Goal: Transaction & Acquisition: Purchase product/service

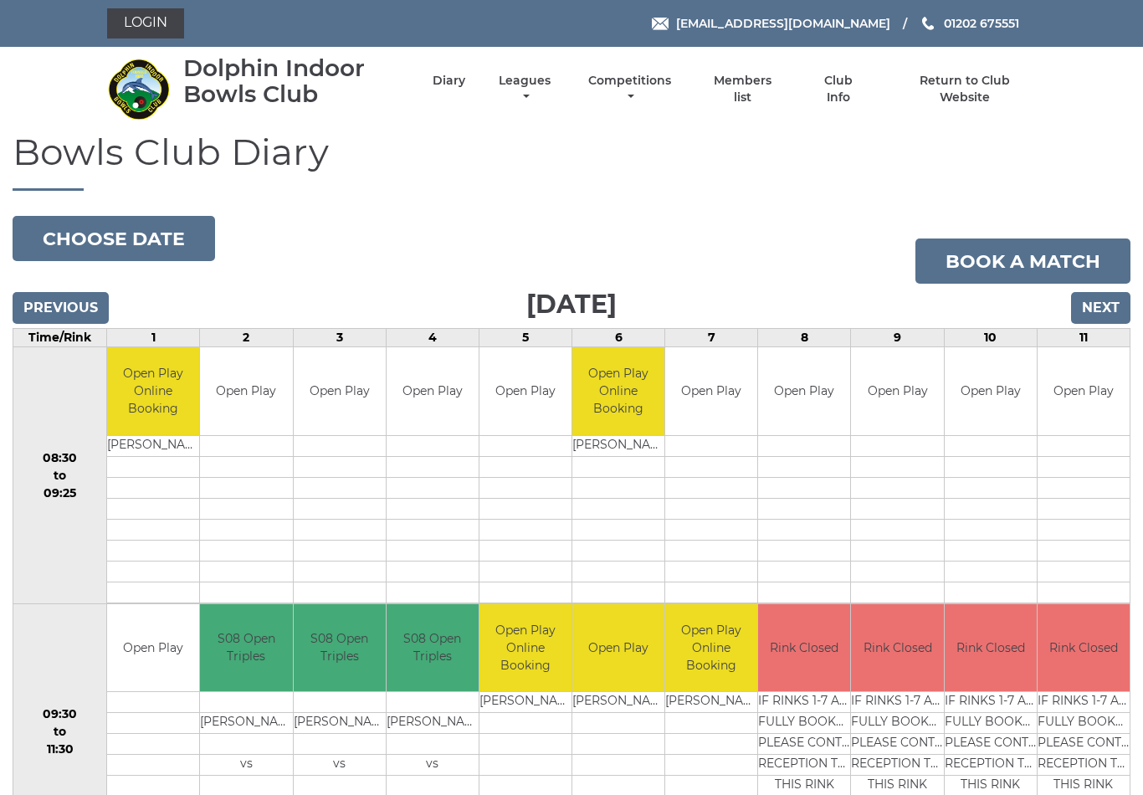
click at [141, 28] on link "Login" at bounding box center [145, 23] width 77 height 30
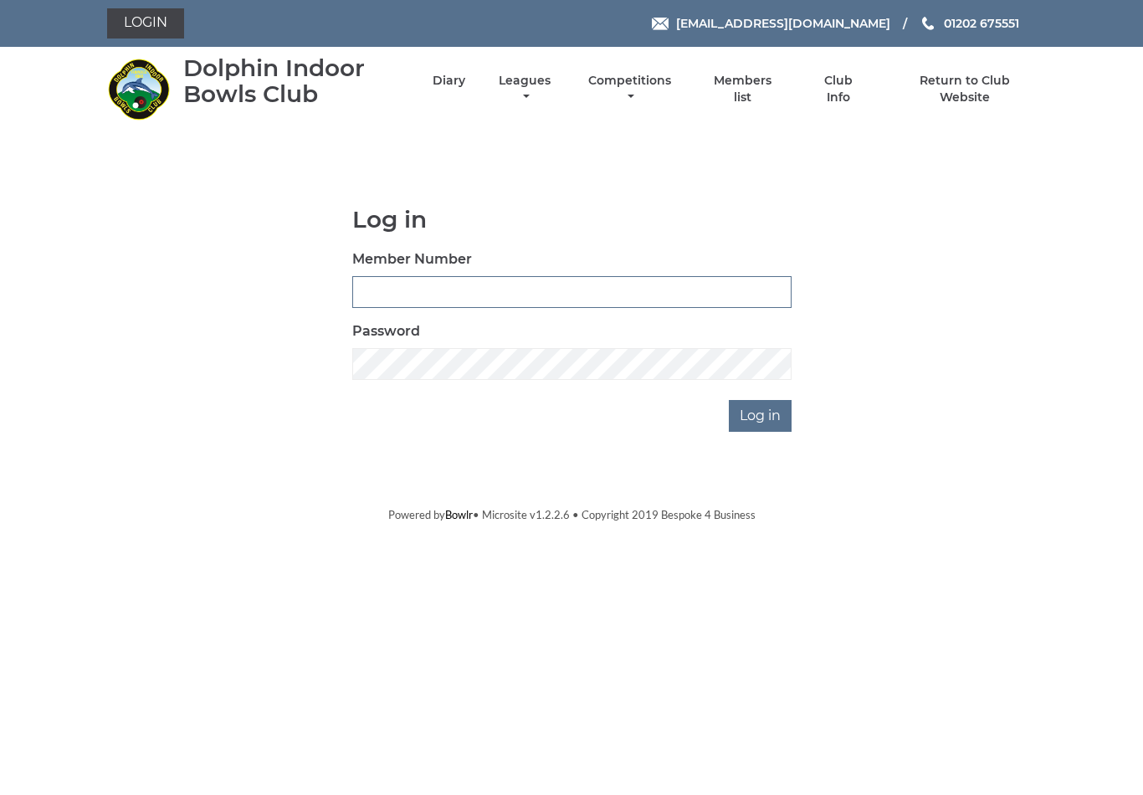
type input "4024"
click at [761, 415] on input "Log in" at bounding box center [760, 416] width 63 height 32
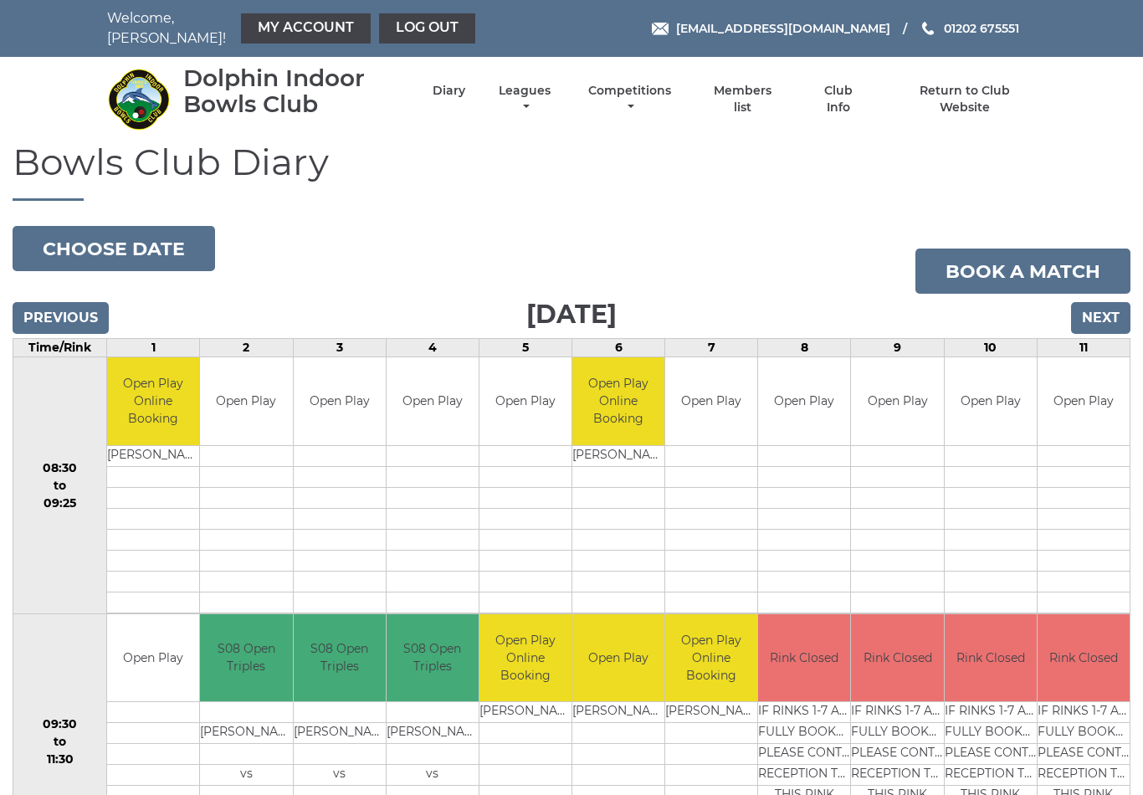
click at [261, 28] on link "My Account" at bounding box center [306, 28] width 130 height 30
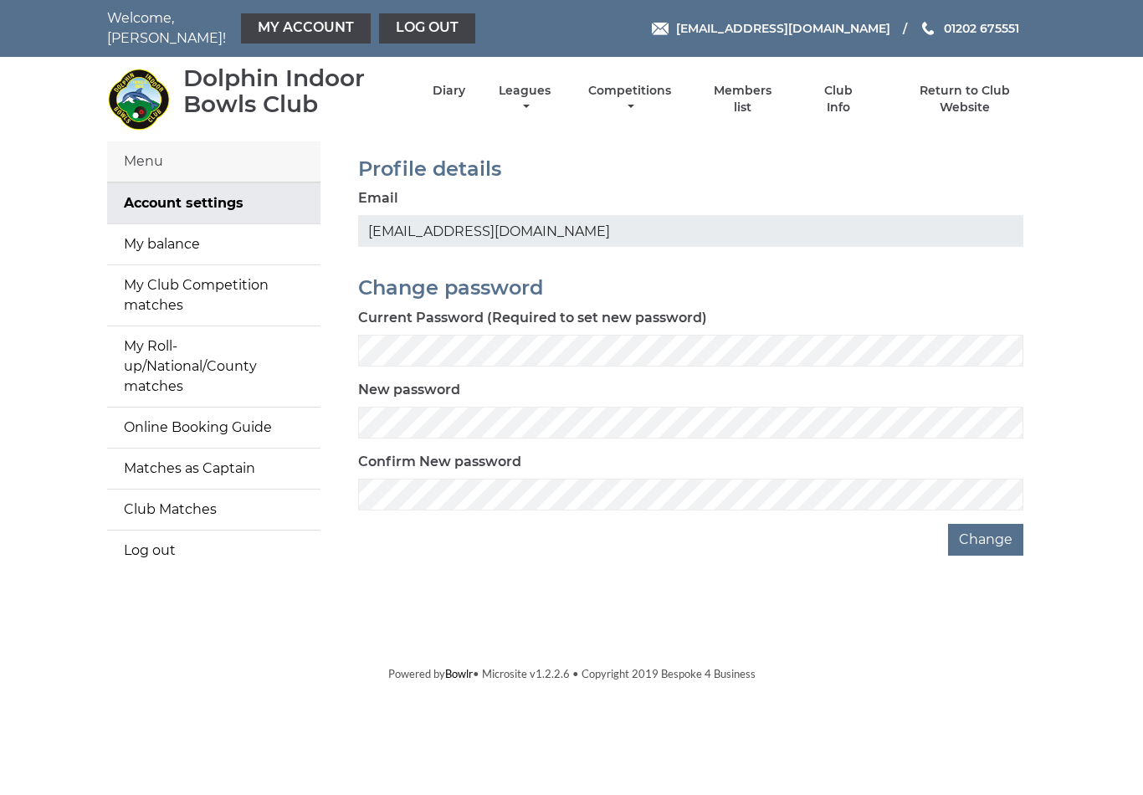
click at [152, 232] on link "My balance" at bounding box center [213, 244] width 213 height 40
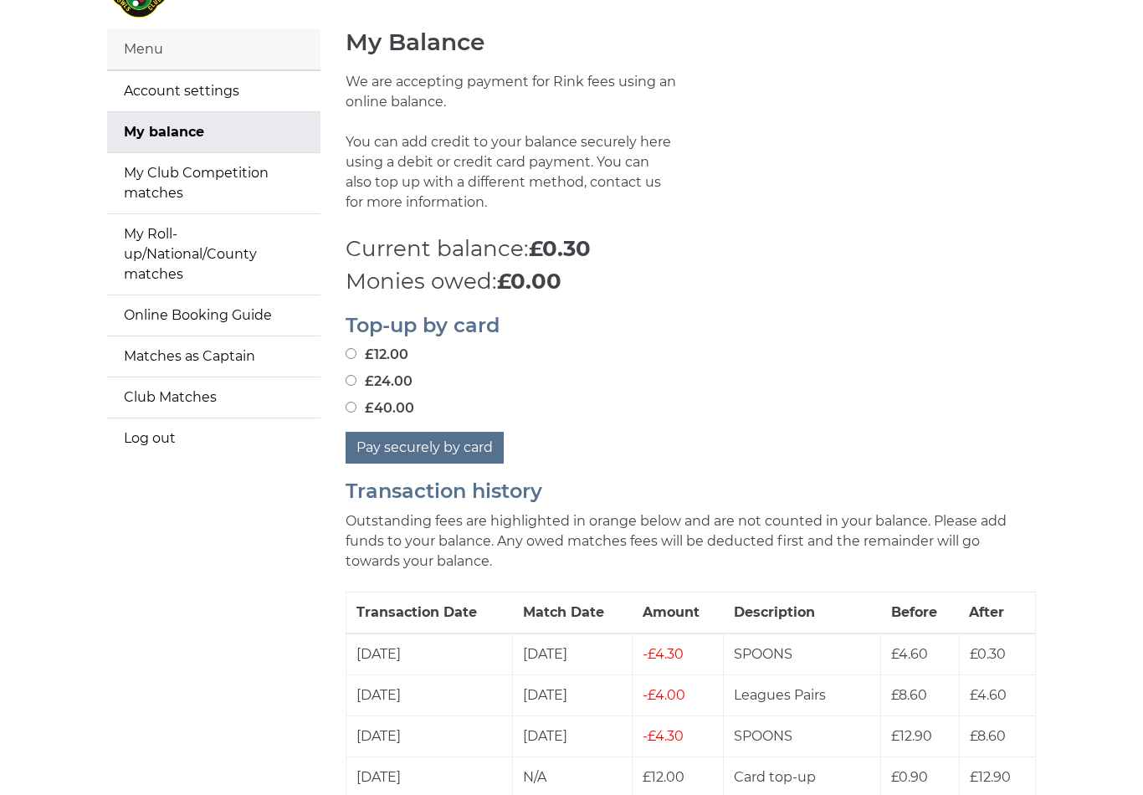
scroll to position [118, 0]
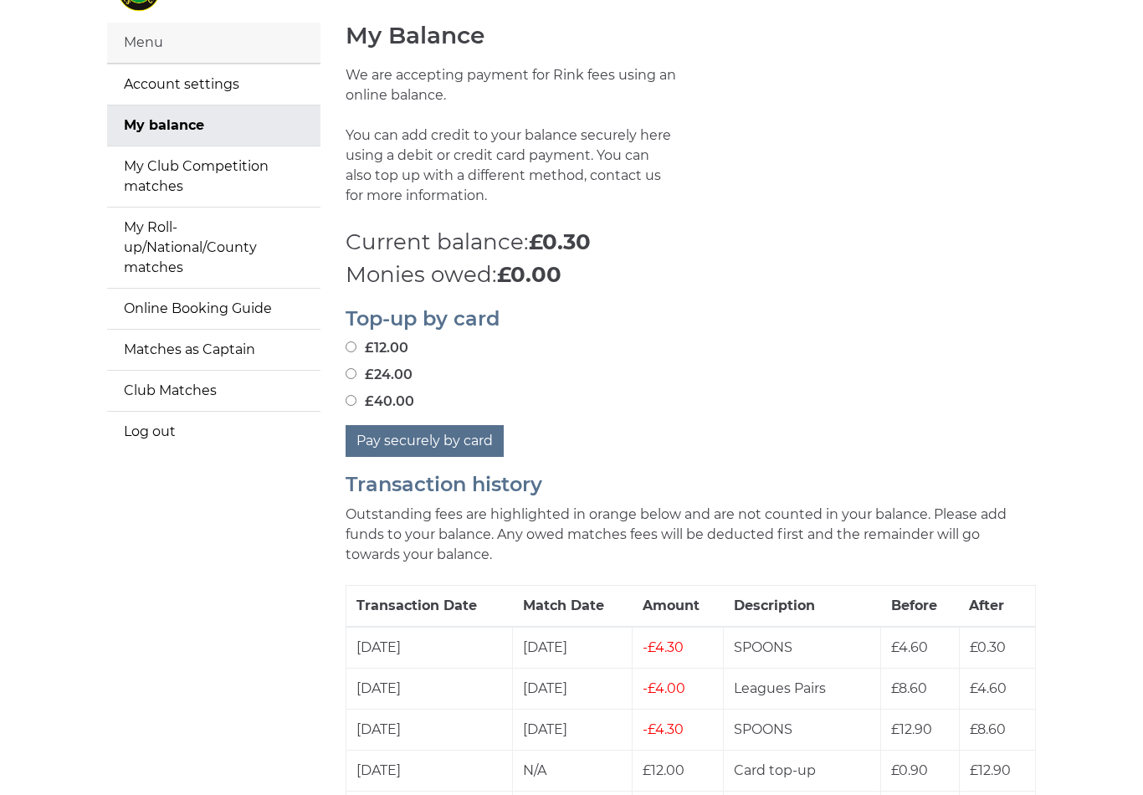
click at [356, 369] on input "£24.00" at bounding box center [350, 374] width 11 height 11
radio input "true"
click at [426, 432] on button "Pay securely by card" at bounding box center [424, 442] width 158 height 32
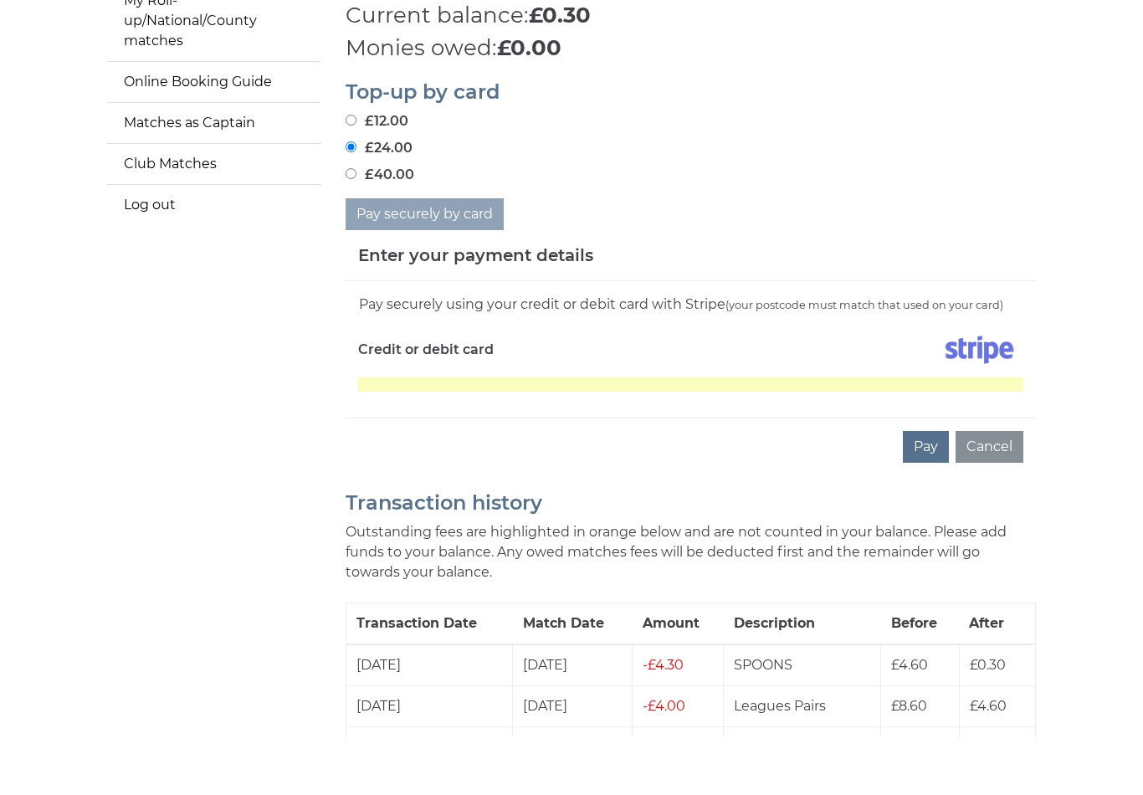
scroll to position [303, 0]
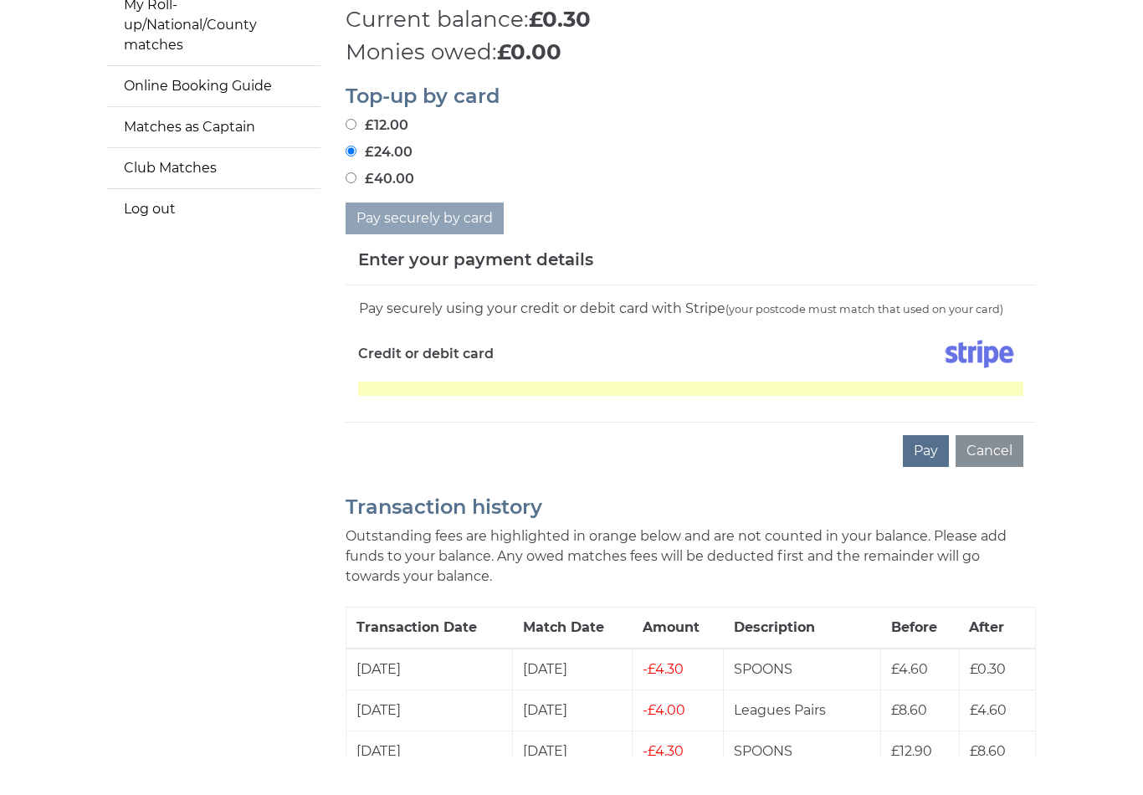
click at [933, 473] on button "Pay" at bounding box center [926, 489] width 46 height 32
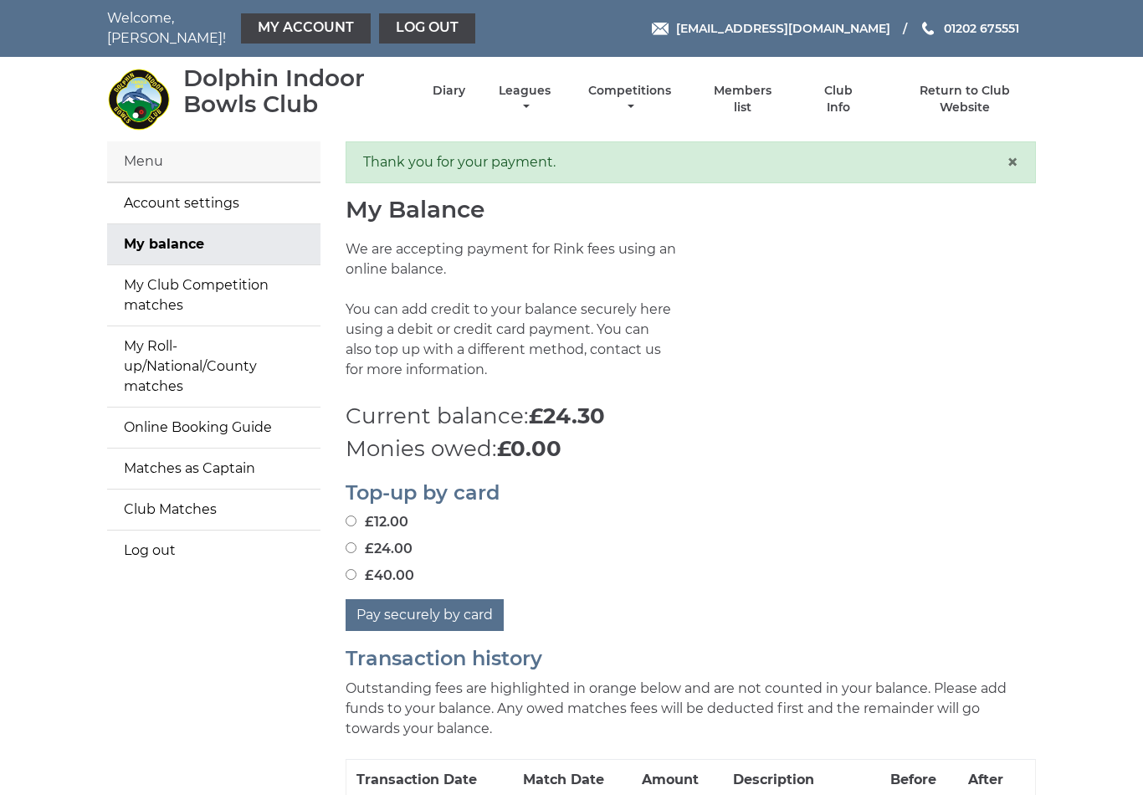
click at [163, 150] on div "Menu" at bounding box center [213, 161] width 213 height 41
click at [465, 89] on link "Diary" at bounding box center [448, 91] width 33 height 16
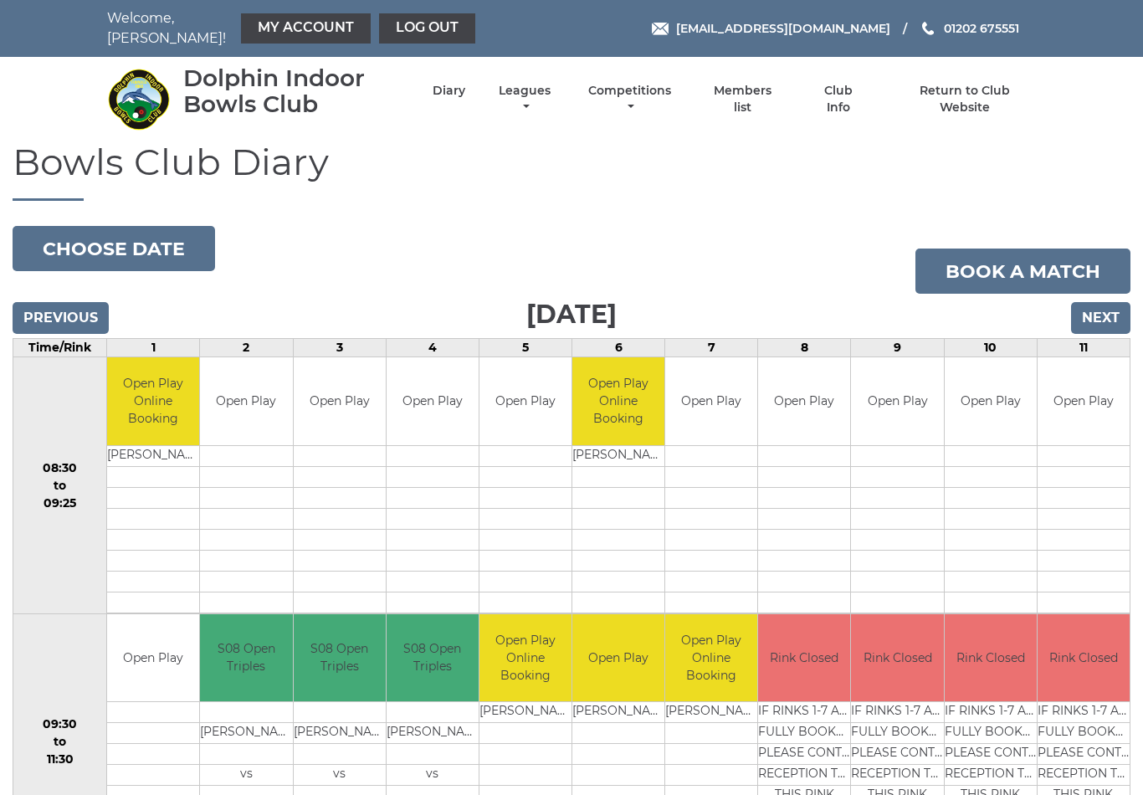
click at [1100, 308] on input "Next" at bounding box center [1100, 318] width 59 height 32
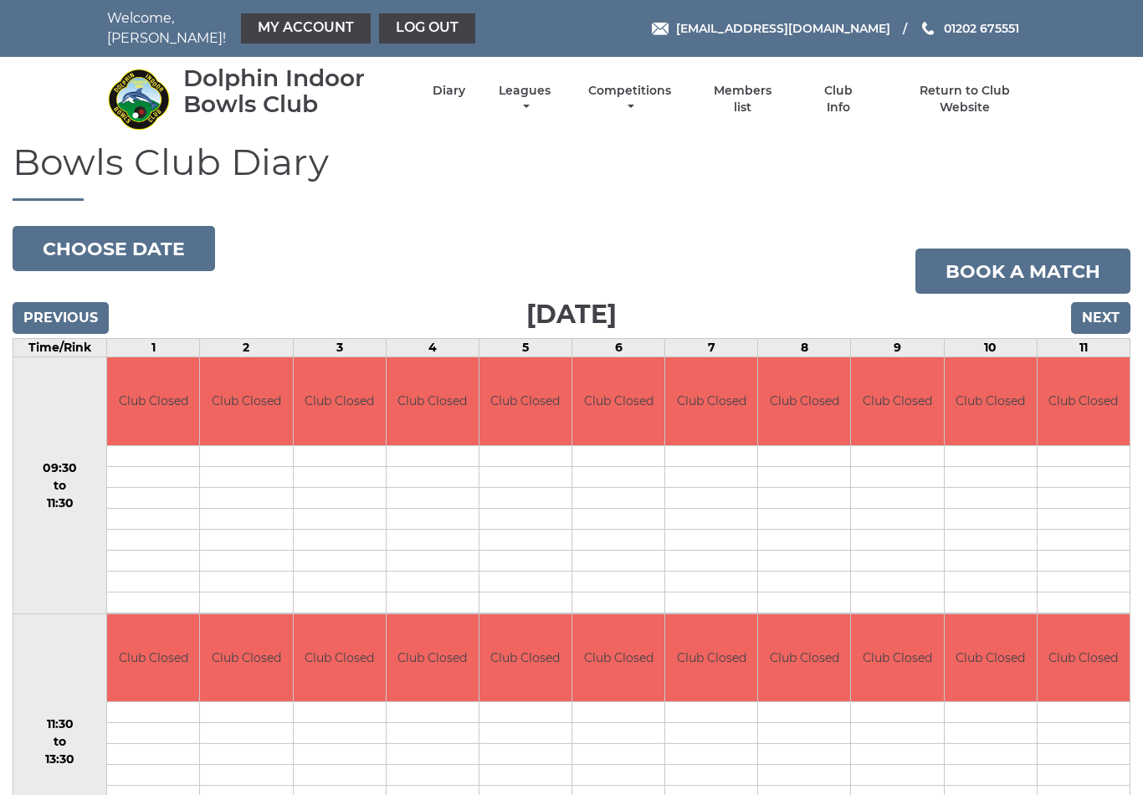
scroll to position [80, 0]
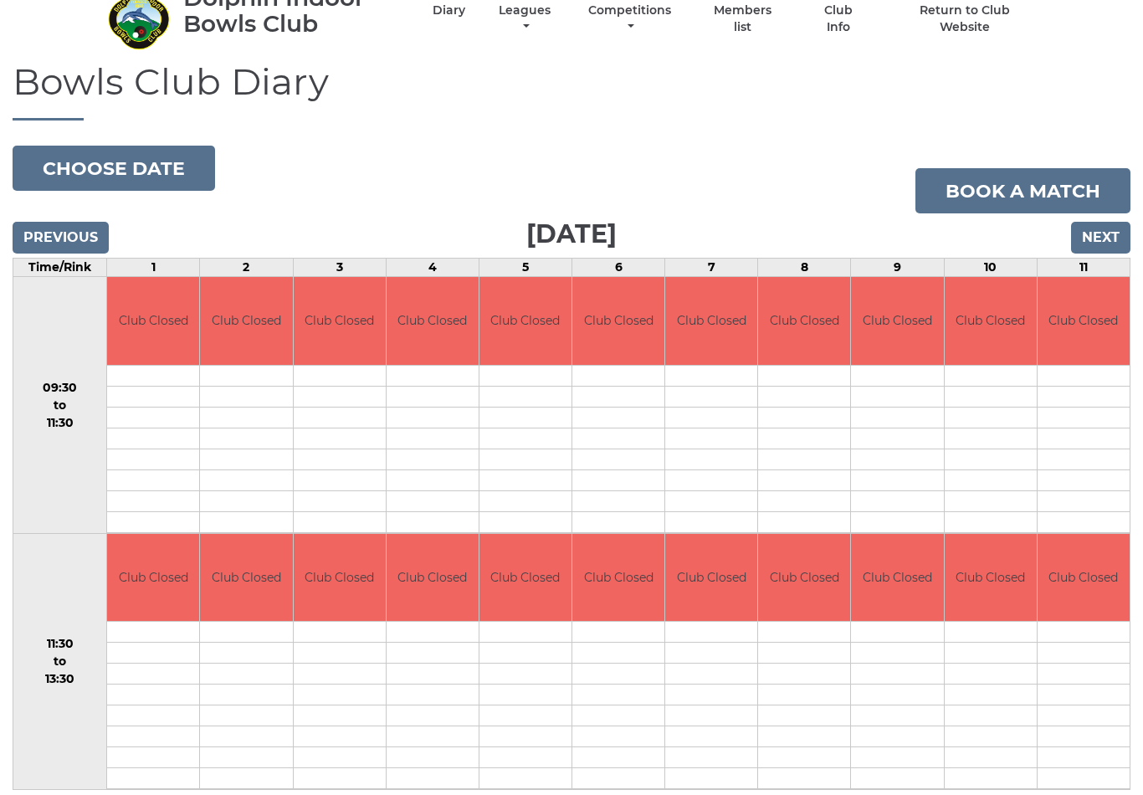
click at [1098, 224] on input "Next" at bounding box center [1100, 238] width 59 height 32
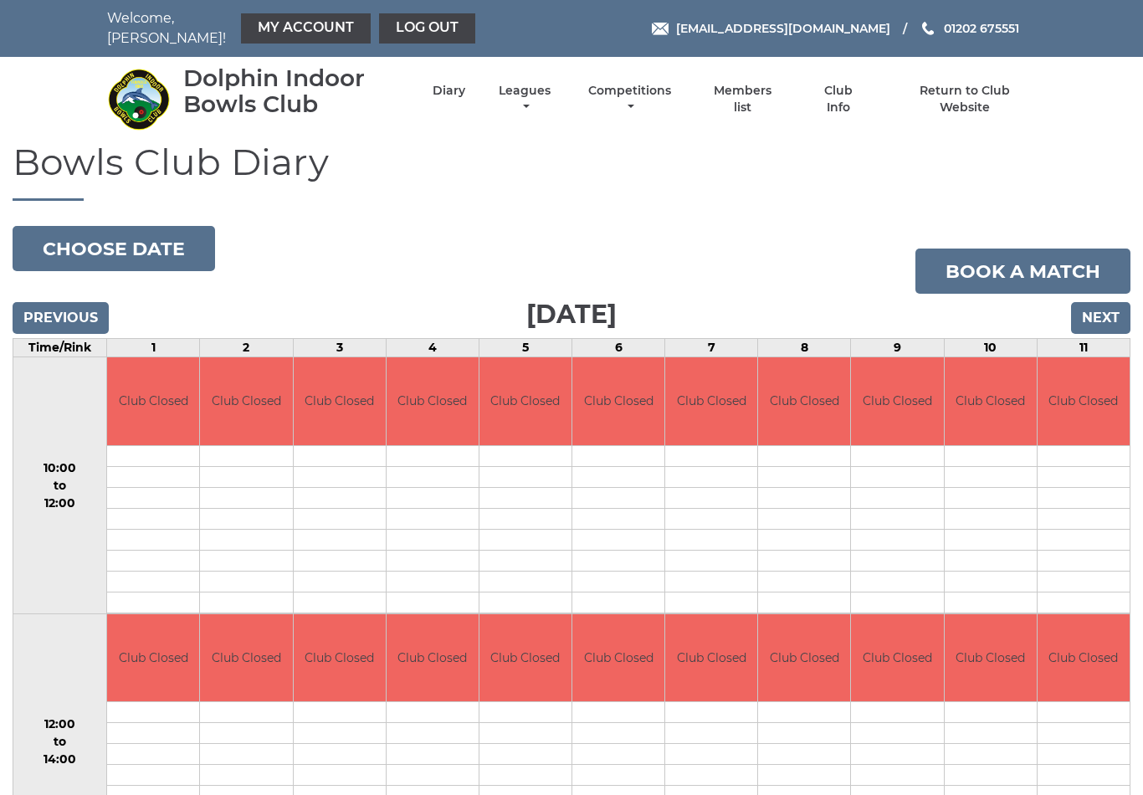
click at [1102, 303] on input "Next" at bounding box center [1100, 318] width 59 height 32
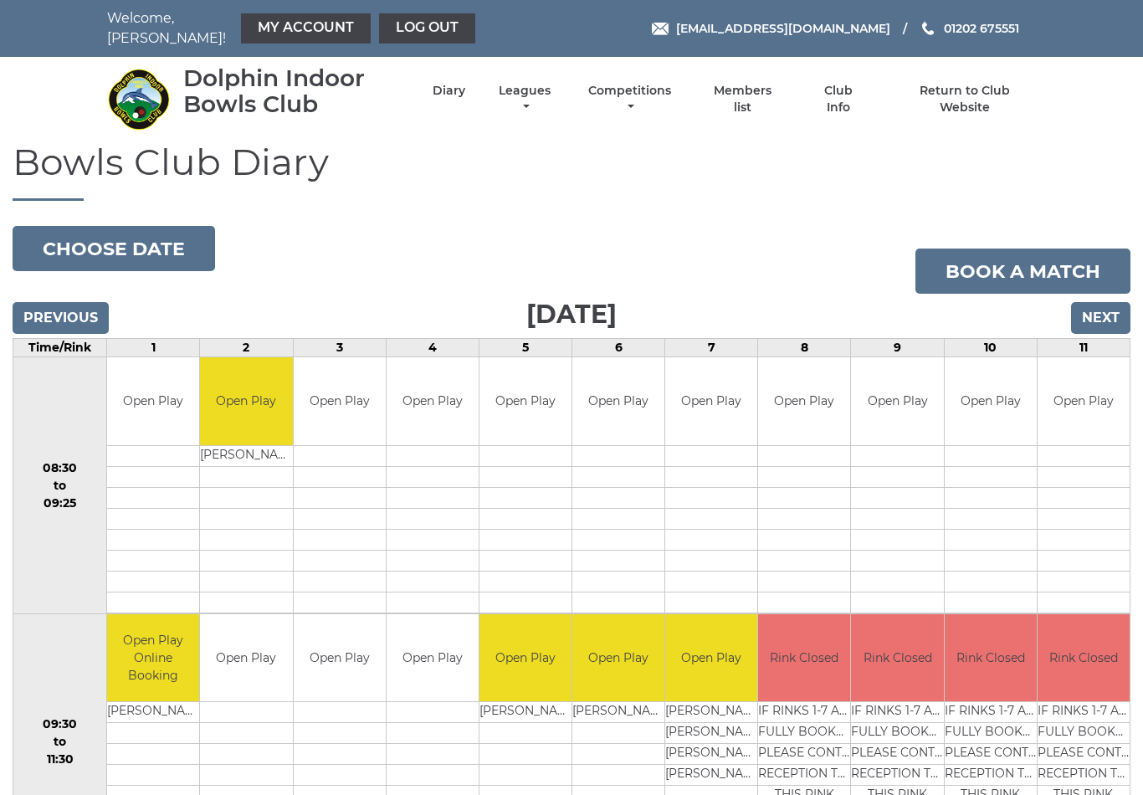
click at [1106, 304] on input "Next" at bounding box center [1100, 318] width 59 height 32
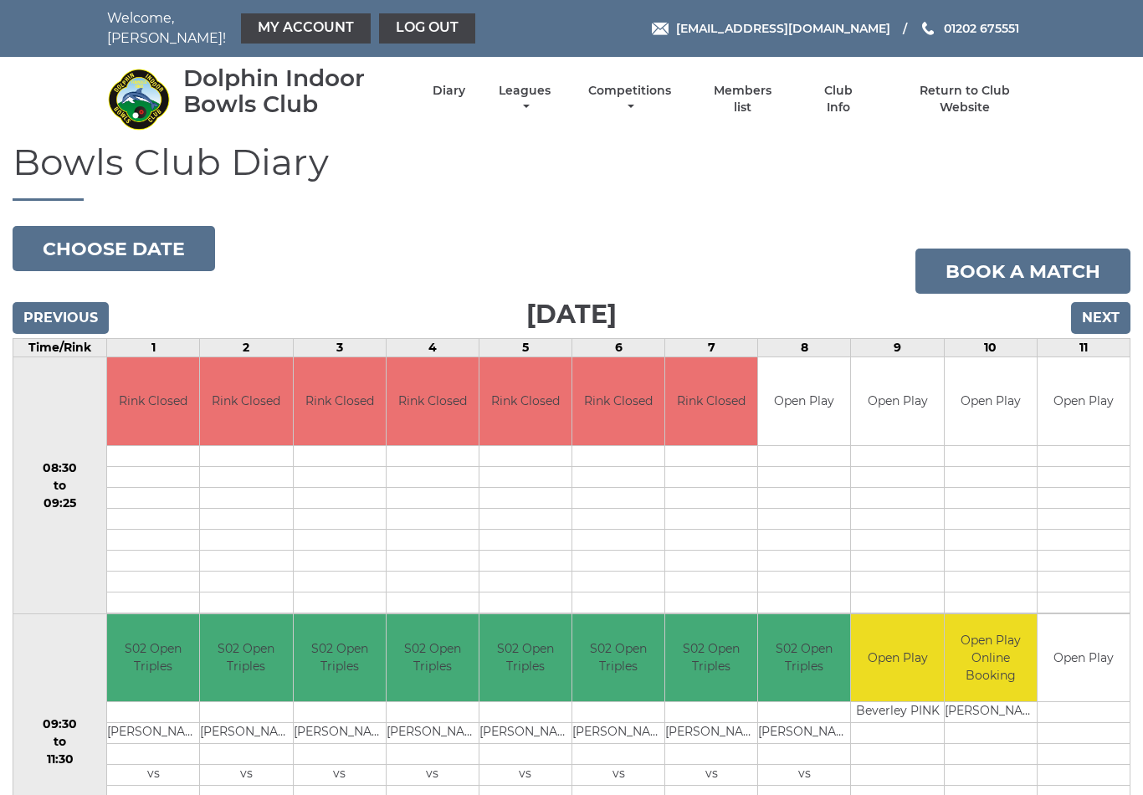
click at [65, 309] on input "Previous" at bounding box center [61, 318] width 96 height 32
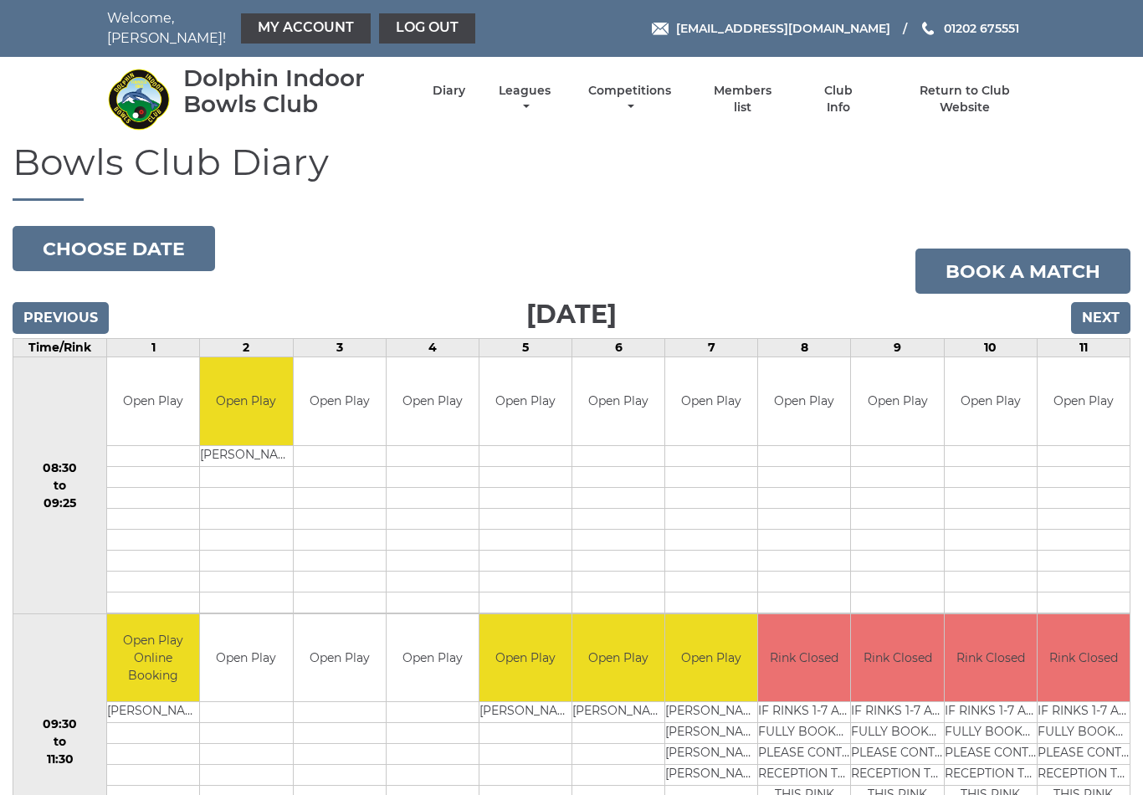
click at [69, 315] on input "Previous" at bounding box center [61, 318] width 96 height 32
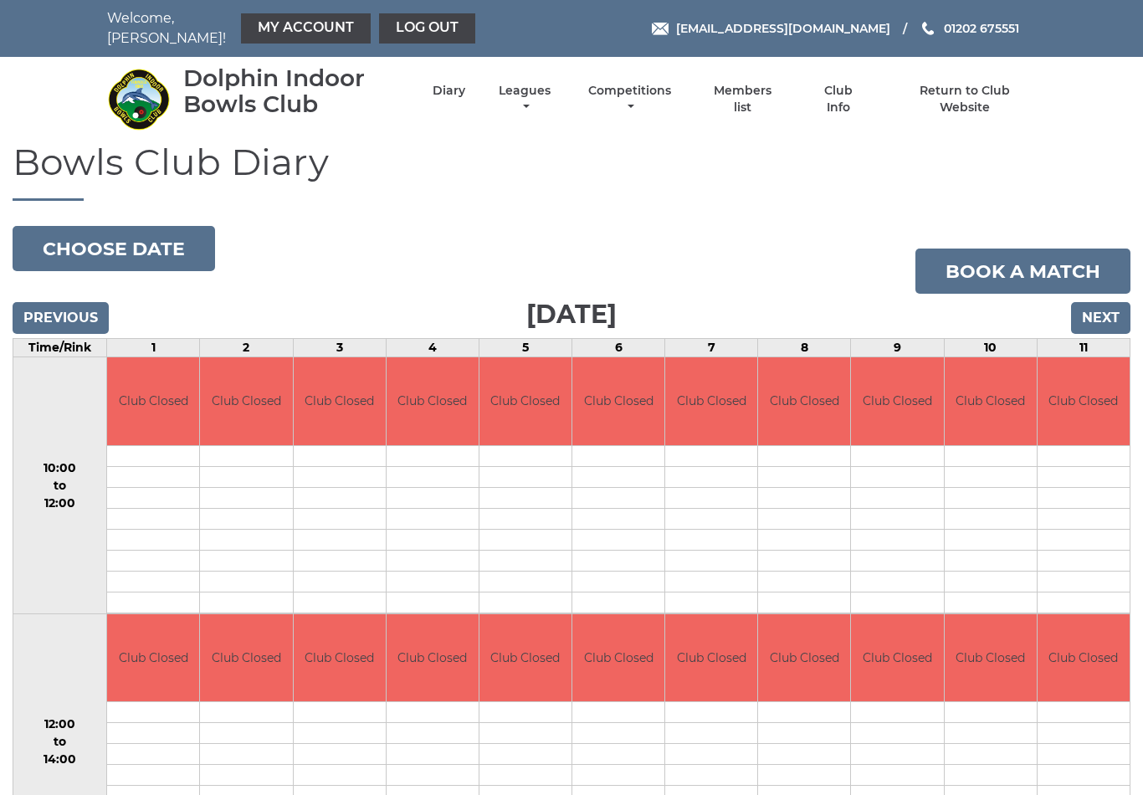
click at [74, 310] on input "Previous" at bounding box center [61, 318] width 96 height 32
click at [65, 311] on input "Previous" at bounding box center [61, 318] width 96 height 32
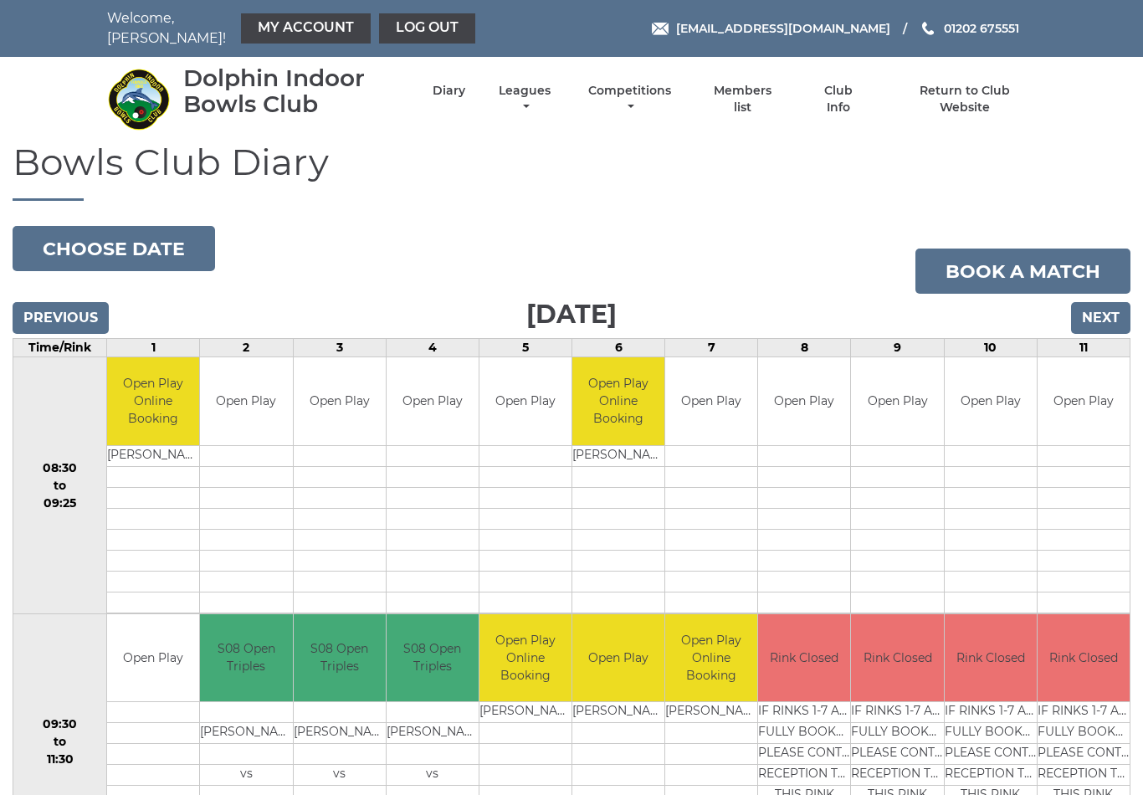
click at [74, 317] on input "Previous" at bounding box center [61, 318] width 96 height 32
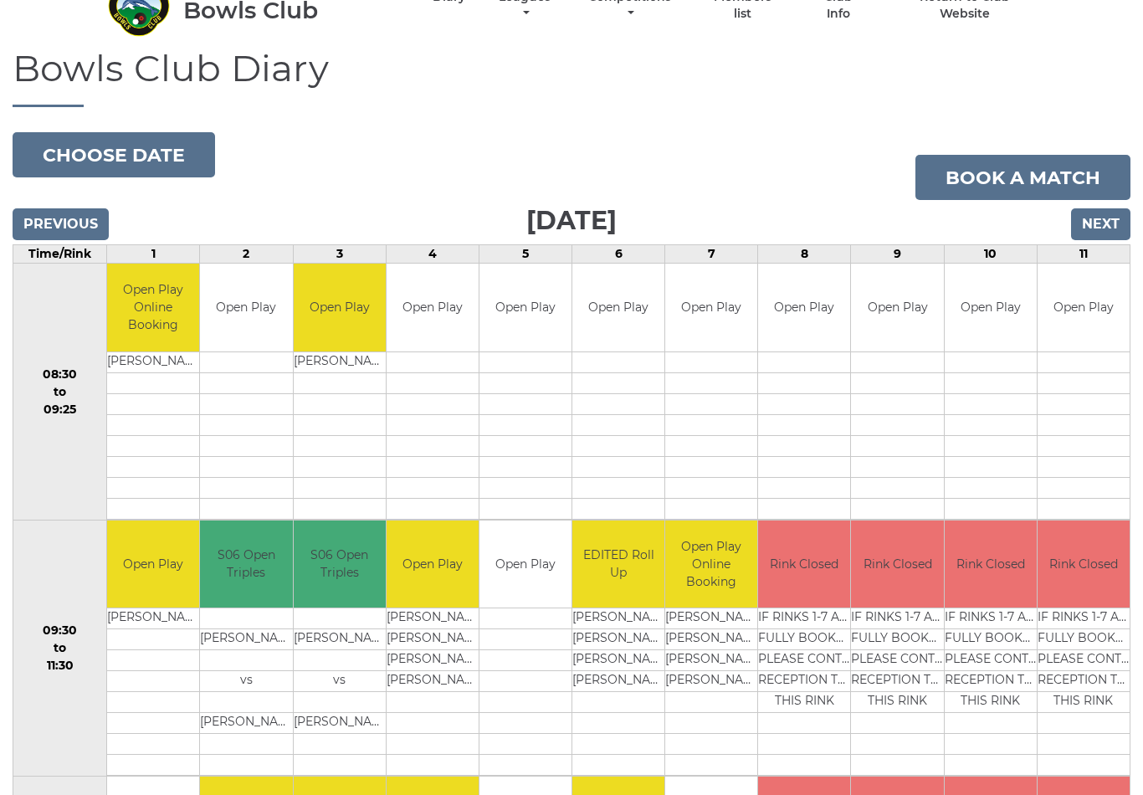
scroll to position [92, 0]
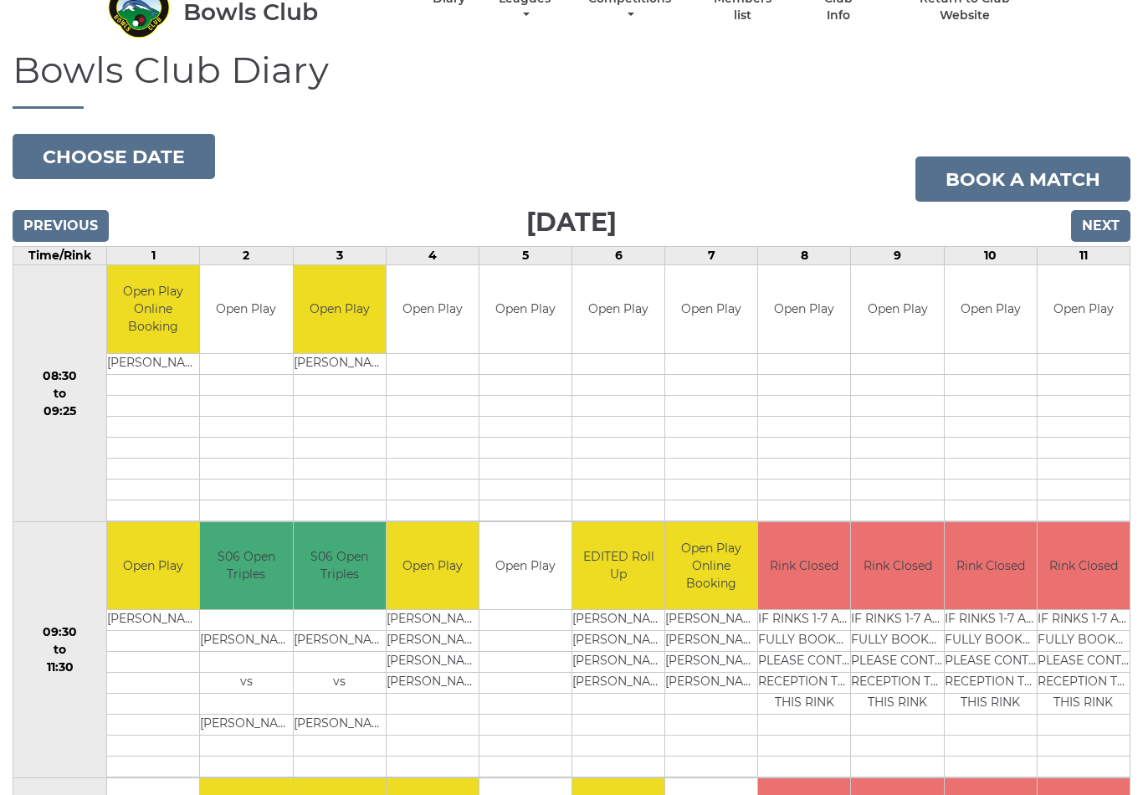
click at [67, 214] on input "Previous" at bounding box center [61, 226] width 96 height 32
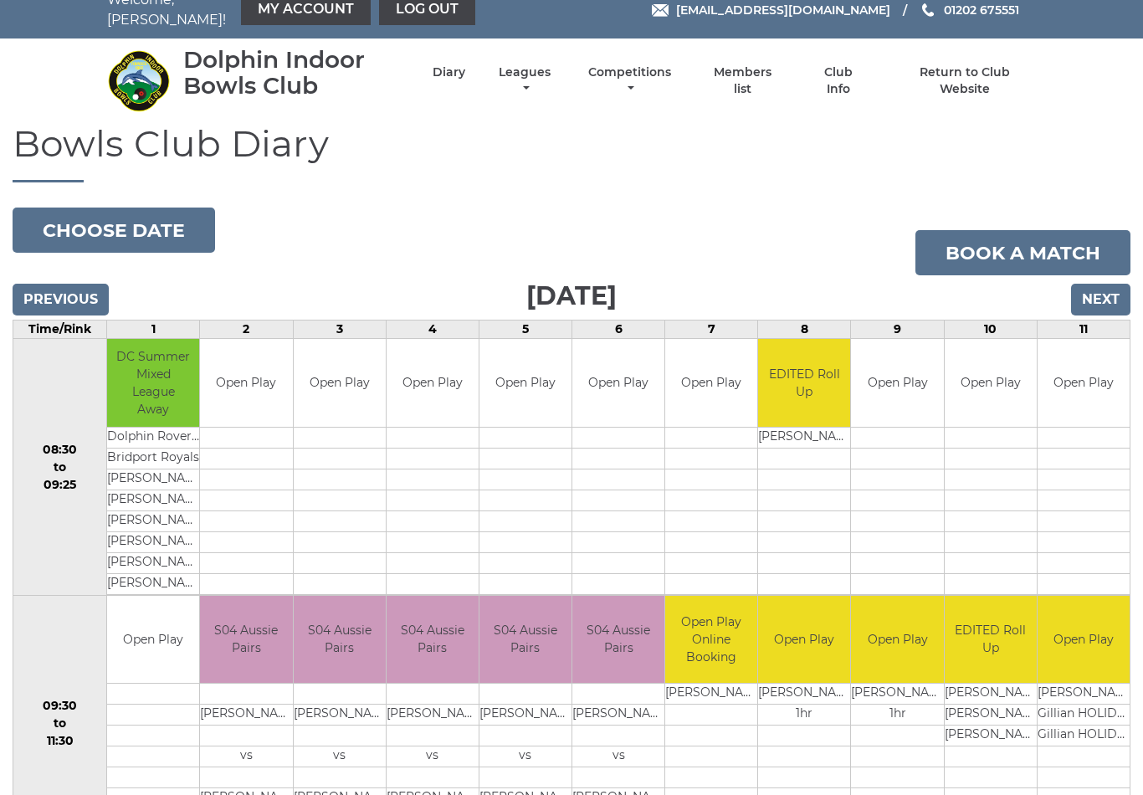
scroll to position [23, 0]
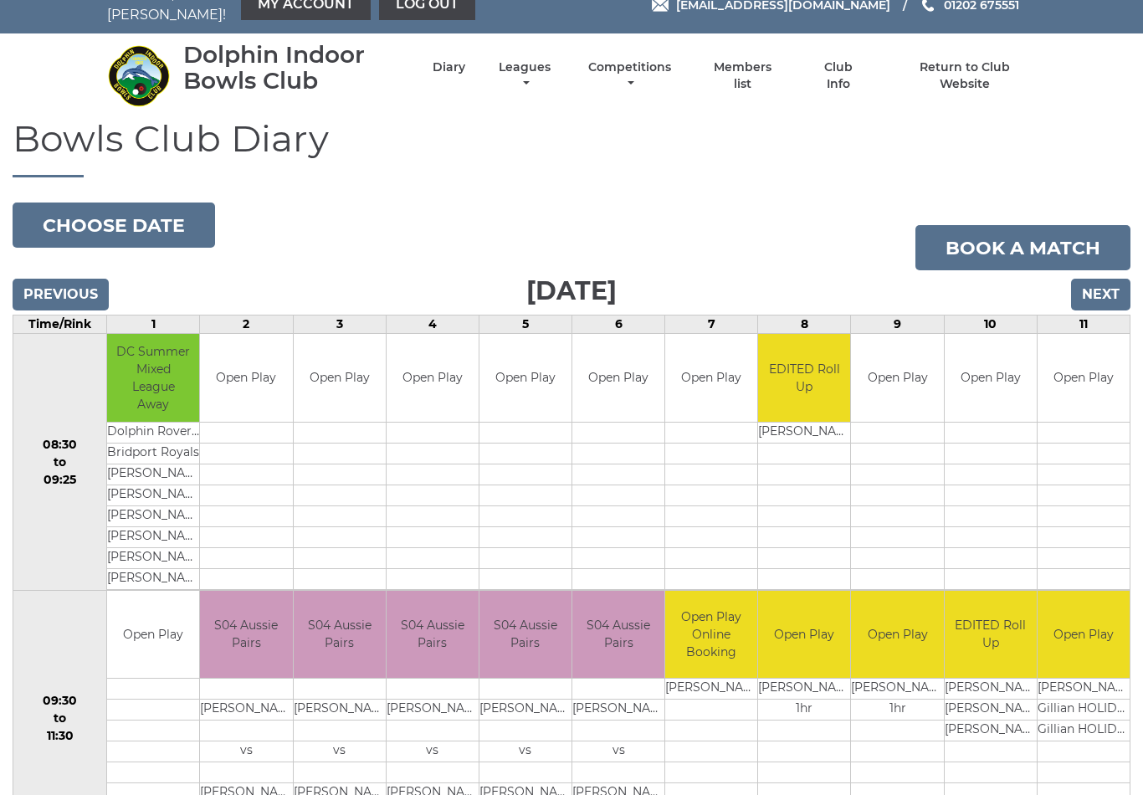
click at [65, 287] on input "Previous" at bounding box center [61, 295] width 96 height 32
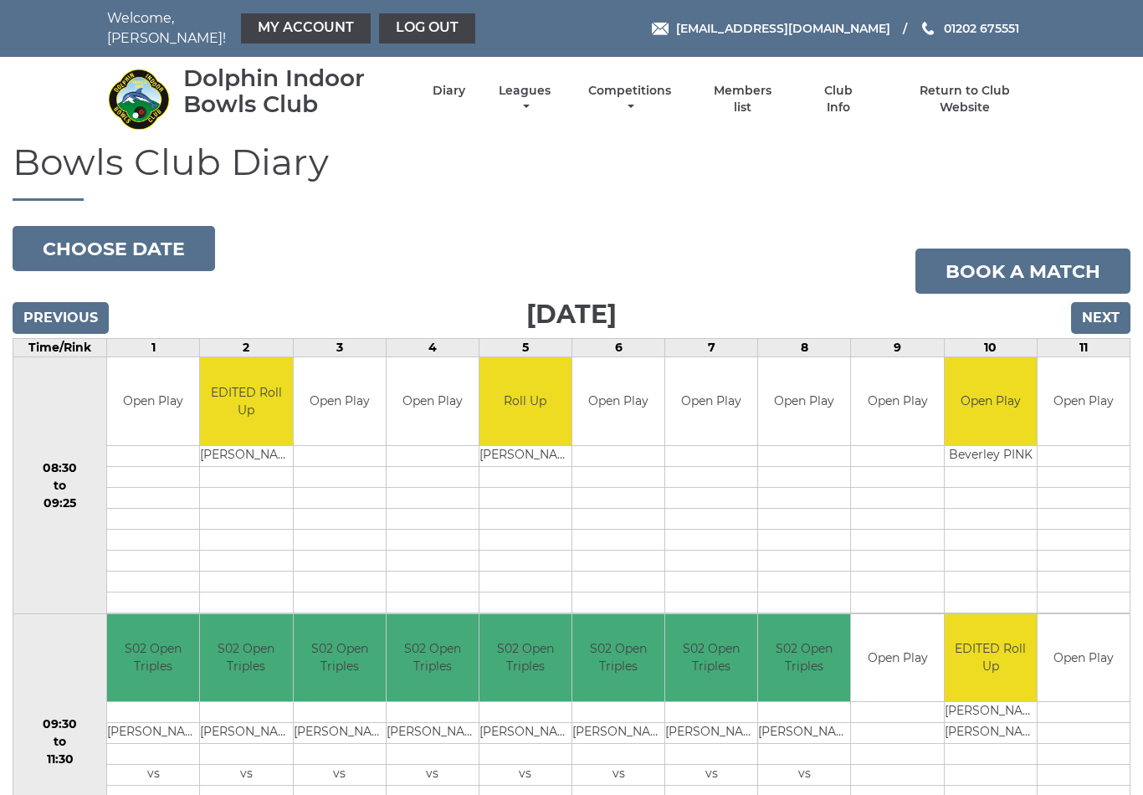
click at [1106, 305] on input "Next" at bounding box center [1100, 318] width 59 height 32
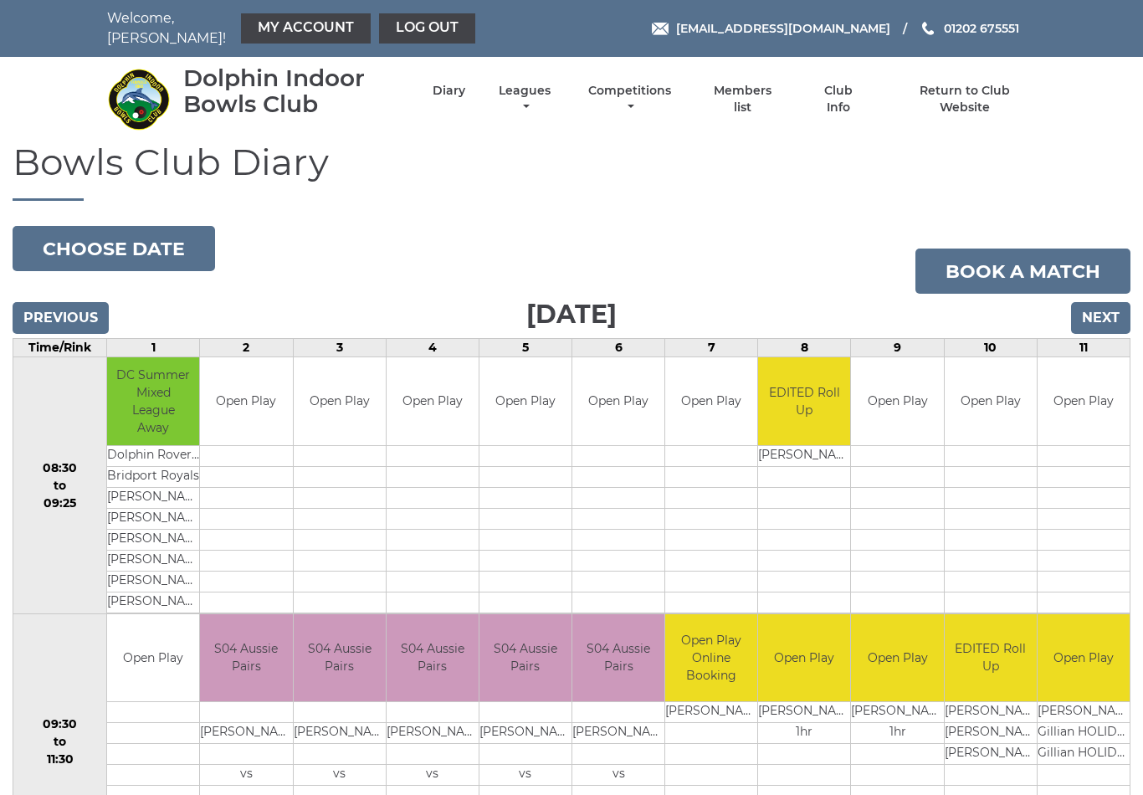
click at [1102, 314] on input "Next" at bounding box center [1100, 318] width 59 height 32
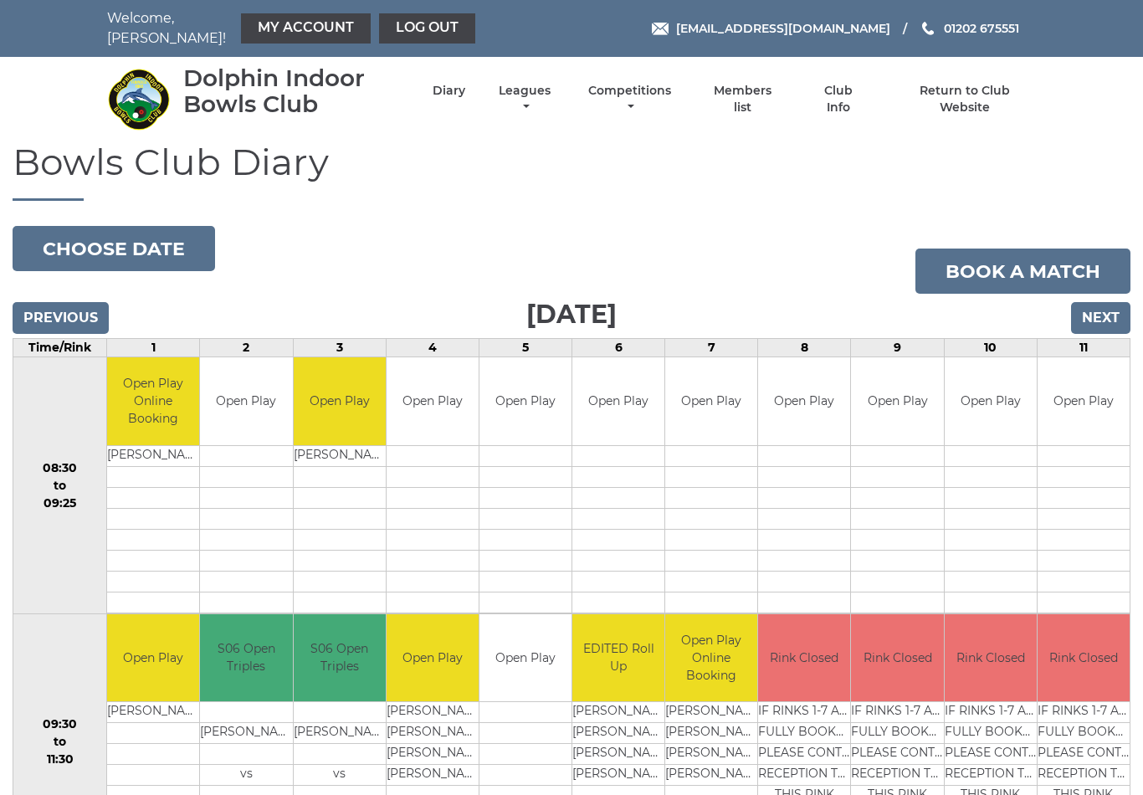
click at [1111, 305] on input "Next" at bounding box center [1100, 318] width 59 height 32
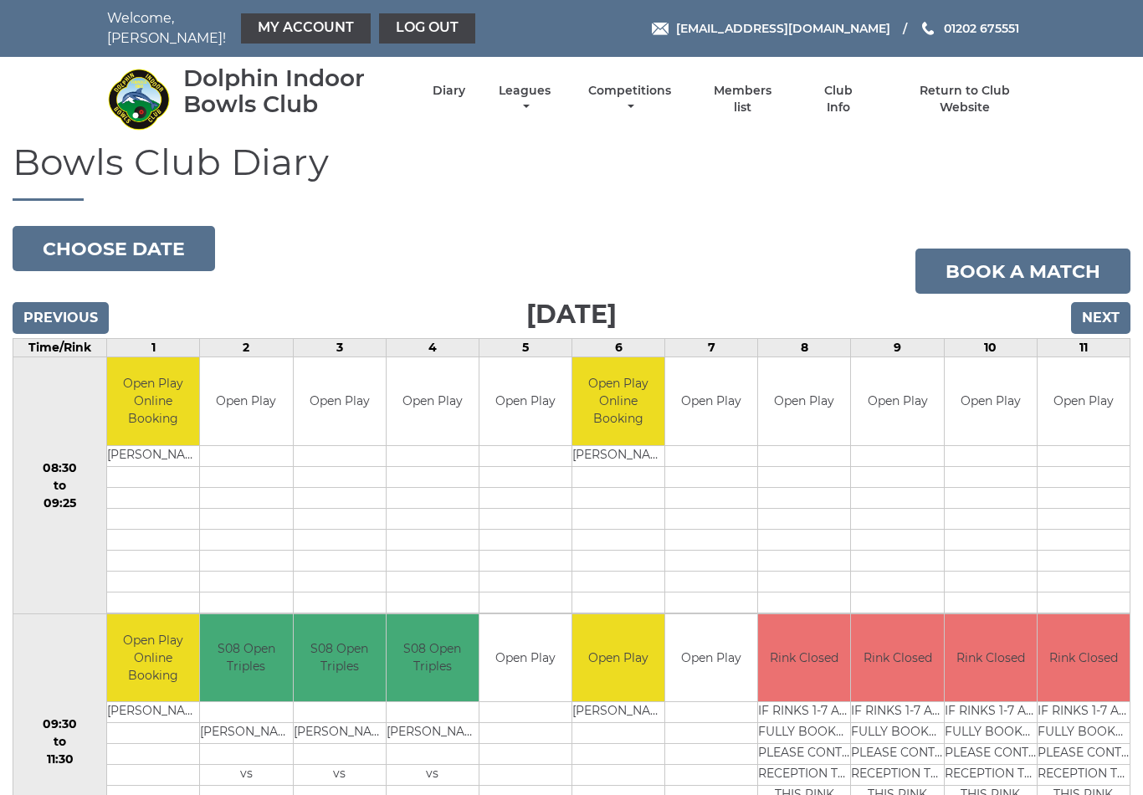
click at [849, 91] on link "Club Info" at bounding box center [838, 99] width 54 height 33
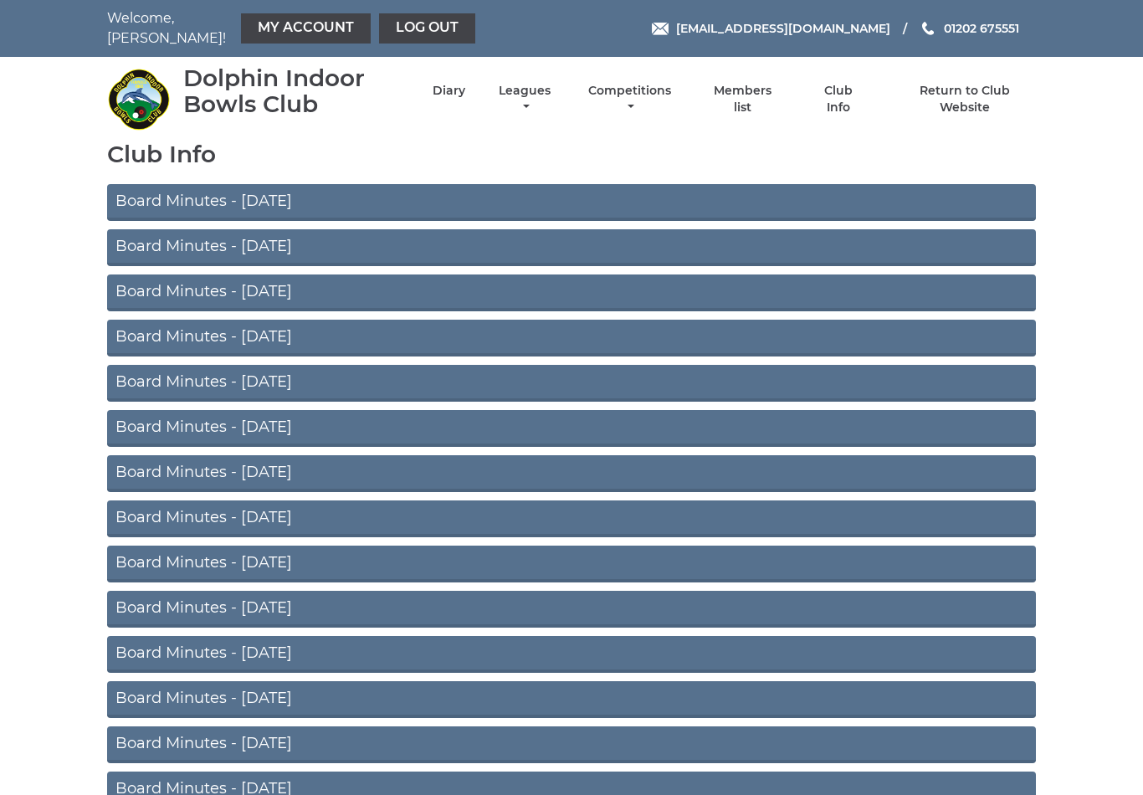
click at [218, 194] on link "Board Minutes - [DATE]" at bounding box center [571, 202] width 929 height 37
